Goal: Transaction & Acquisition: Purchase product/service

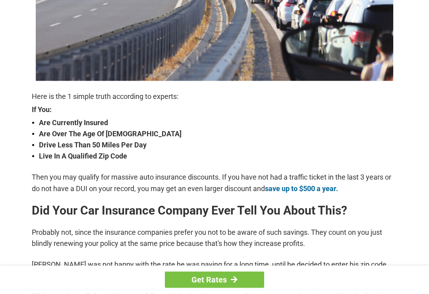
scroll to position [208, 0]
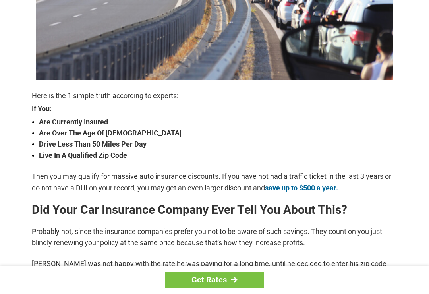
click at [369, 171] on p "Then you may qualify for massive auto insurance discounts. If you have not had …" at bounding box center [215, 182] width 366 height 22
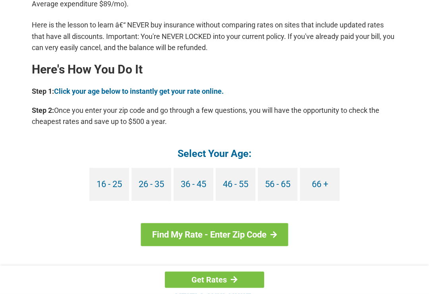
scroll to position [675, 0]
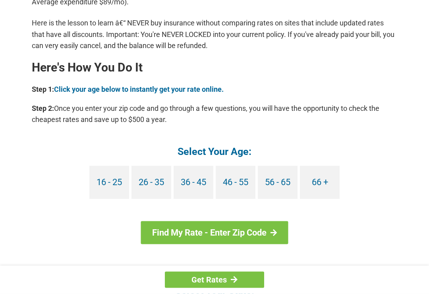
click at [330, 187] on link "66 +" at bounding box center [320, 182] width 40 height 33
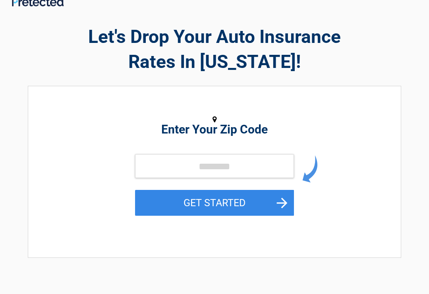
scroll to position [13, 0]
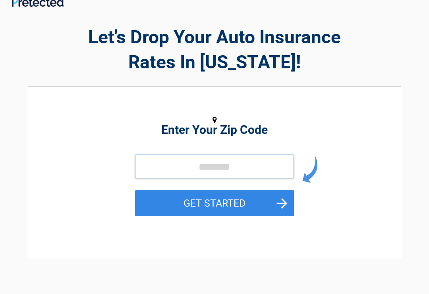
click at [210, 165] on input "tel" at bounding box center [214, 167] width 159 height 24
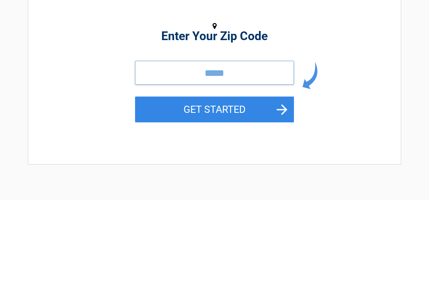
type input "*****"
click at [267, 191] on button "GET STARTED" at bounding box center [214, 204] width 159 height 26
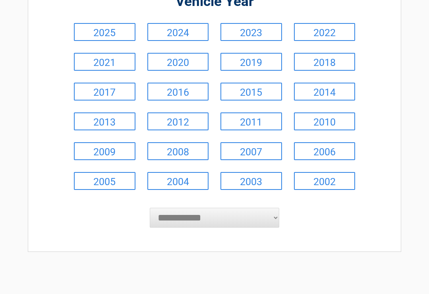
scroll to position [95, 0]
click at [191, 35] on link "2024" at bounding box center [178, 32] width 62 height 18
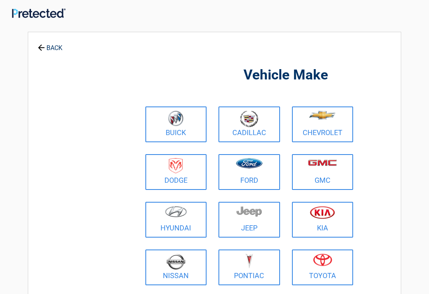
scroll to position [0, 0]
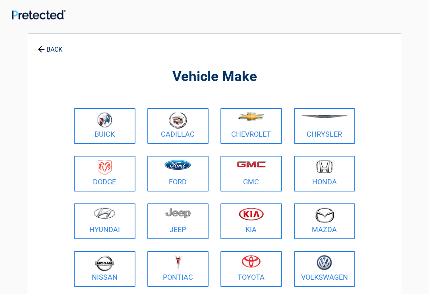
click at [191, 169] on img at bounding box center [178, 165] width 27 height 10
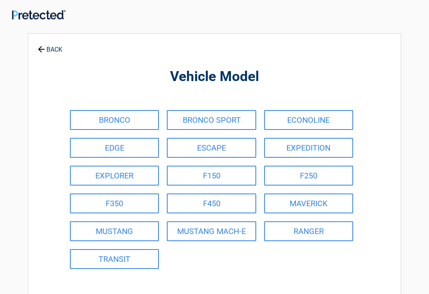
click at [246, 122] on link "BRONCO SPORT" at bounding box center [211, 120] width 89 height 20
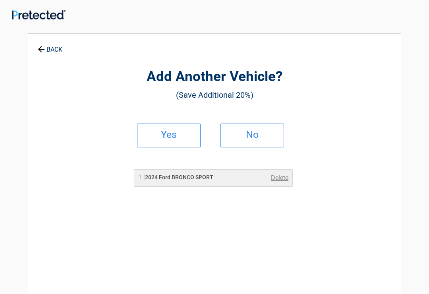
click at [197, 132] on link "Yes" at bounding box center [169, 136] width 64 height 24
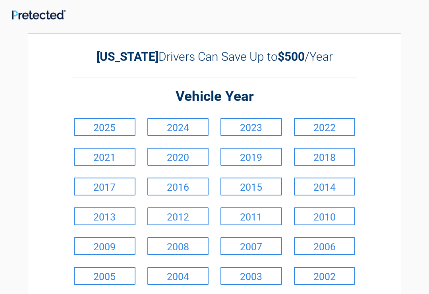
click at [328, 161] on link "2018" at bounding box center [325, 157] width 62 height 18
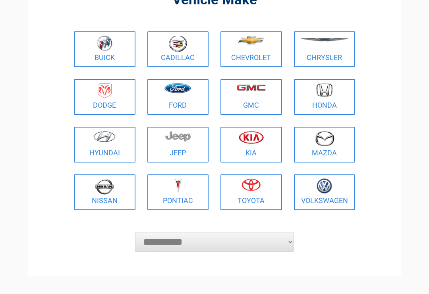
scroll to position [77, 0]
click at [277, 237] on select "**********" at bounding box center [214, 242] width 159 height 20
select select "***"
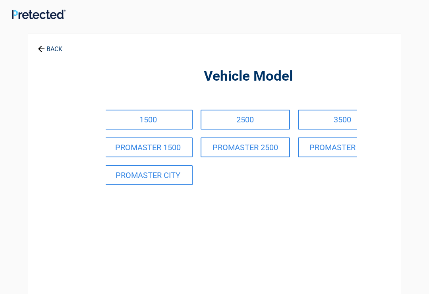
scroll to position [0, 0]
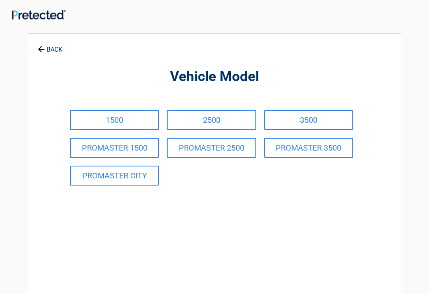
click at [248, 122] on link "2500" at bounding box center [211, 120] width 89 height 20
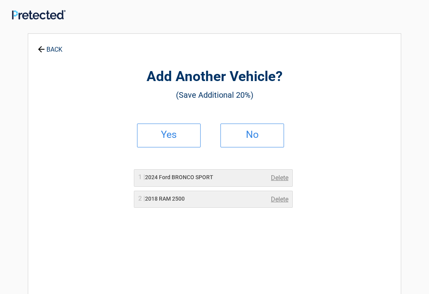
click at [195, 135] on link "Yes" at bounding box center [169, 136] width 64 height 24
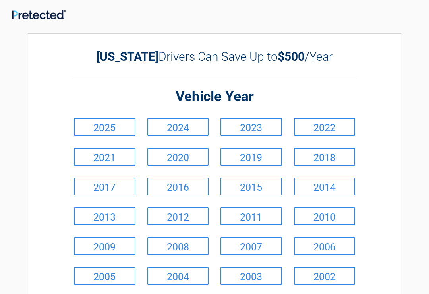
click at [268, 126] on link "2023" at bounding box center [252, 127] width 62 height 18
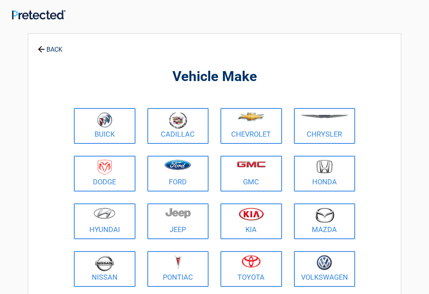
click at [263, 219] on img at bounding box center [251, 214] width 25 height 13
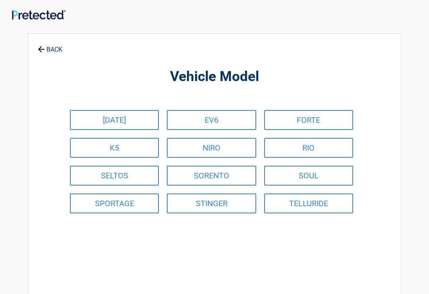
click at [245, 182] on link "SORENTO" at bounding box center [211, 176] width 89 height 20
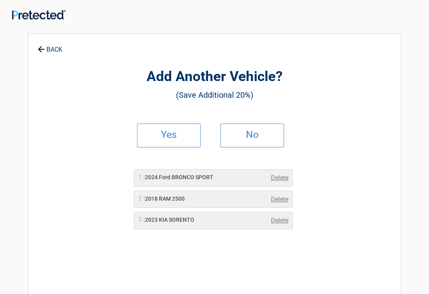
click at [275, 133] on h2 "No" at bounding box center [252, 135] width 47 height 6
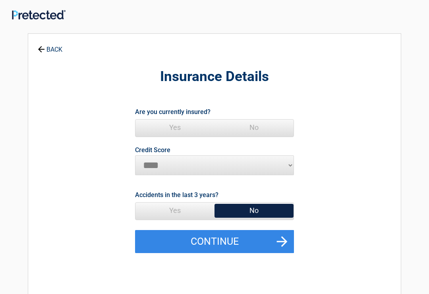
click at [184, 128] on span "Yes" at bounding box center [175, 128] width 79 height 16
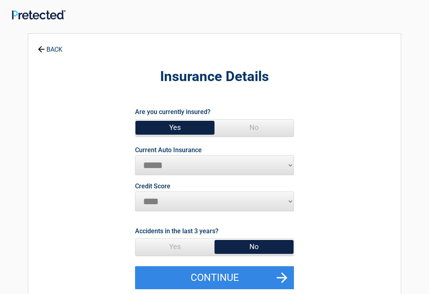
click at [292, 165] on select "**********" at bounding box center [214, 165] width 159 height 20
select select "********"
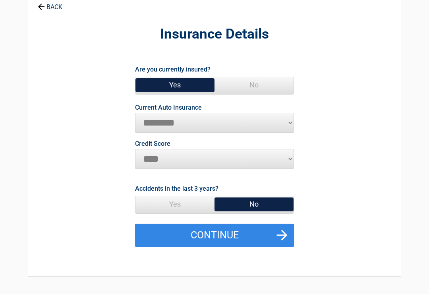
scroll to position [43, 0]
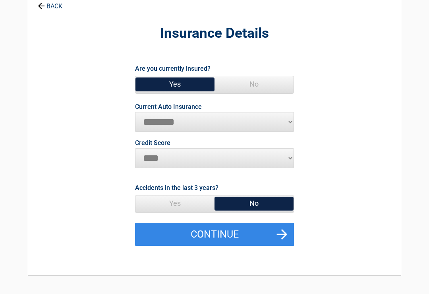
click at [292, 160] on select "********* **** ******* ****" at bounding box center [214, 159] width 159 height 20
select select "*********"
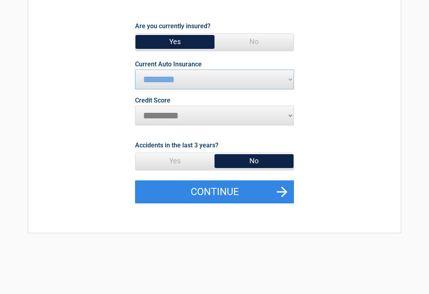
scroll to position [85, 0]
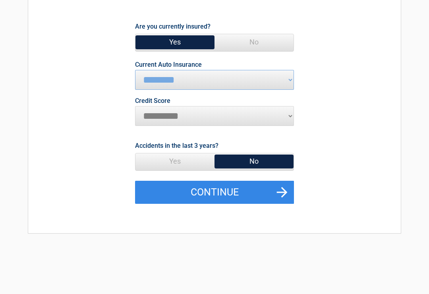
click at [291, 193] on button "Continue" at bounding box center [214, 192] width 159 height 23
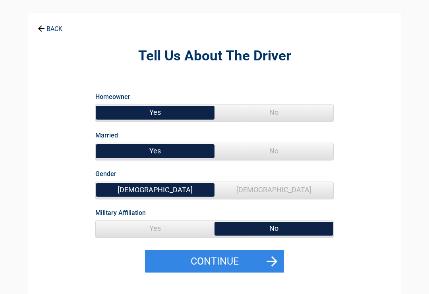
scroll to position [24, 0]
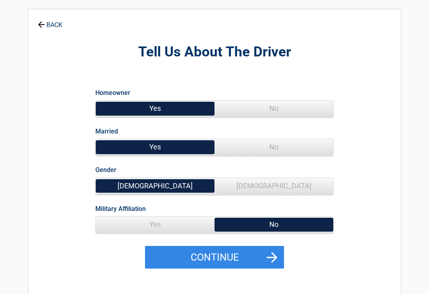
click at [320, 108] on span "No" at bounding box center [274, 109] width 119 height 16
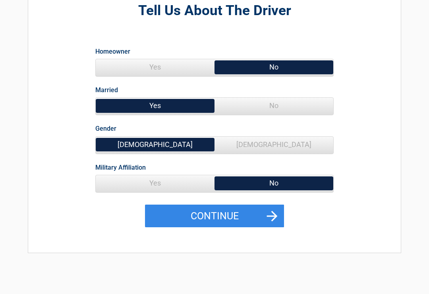
scroll to position [66, 0]
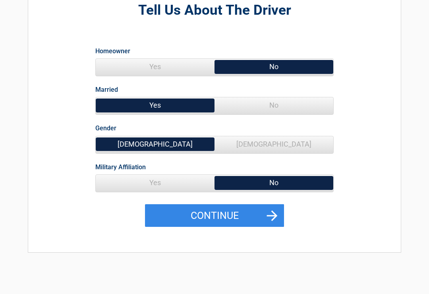
click at [275, 219] on button "Continue" at bounding box center [214, 216] width 139 height 23
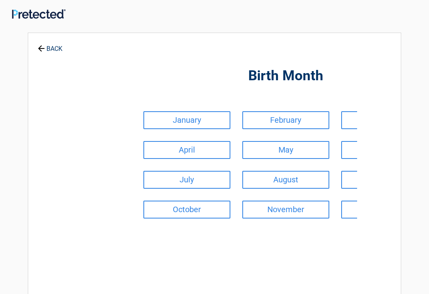
scroll to position [0, 0]
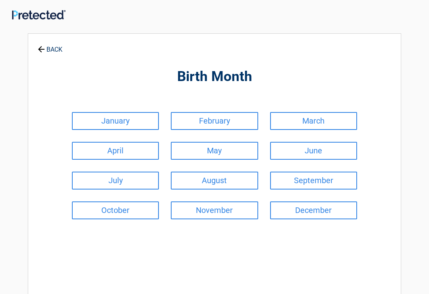
click at [248, 151] on link "May" at bounding box center [214, 151] width 87 height 18
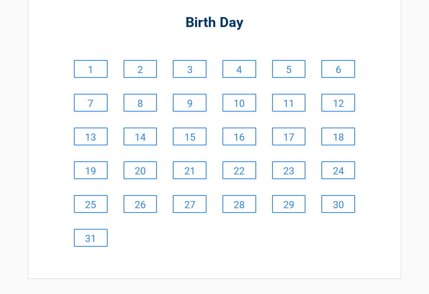
scroll to position [54, 0]
click at [152, 72] on link "2" at bounding box center [141, 69] width 34 height 18
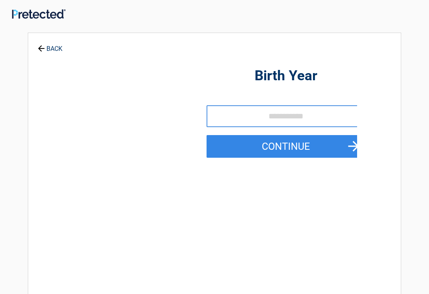
scroll to position [0, 0]
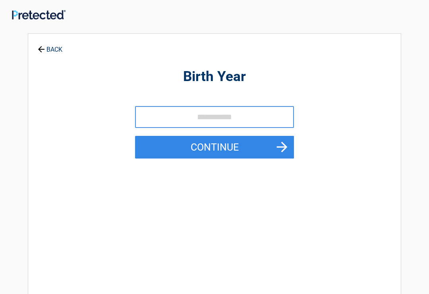
click at [173, 112] on input "tel" at bounding box center [214, 117] width 159 height 22
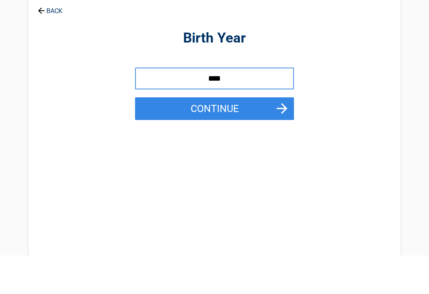
type input "****"
click at [284, 136] on button "Continue" at bounding box center [214, 147] width 159 height 23
